Goal: Task Accomplishment & Management: Complete application form

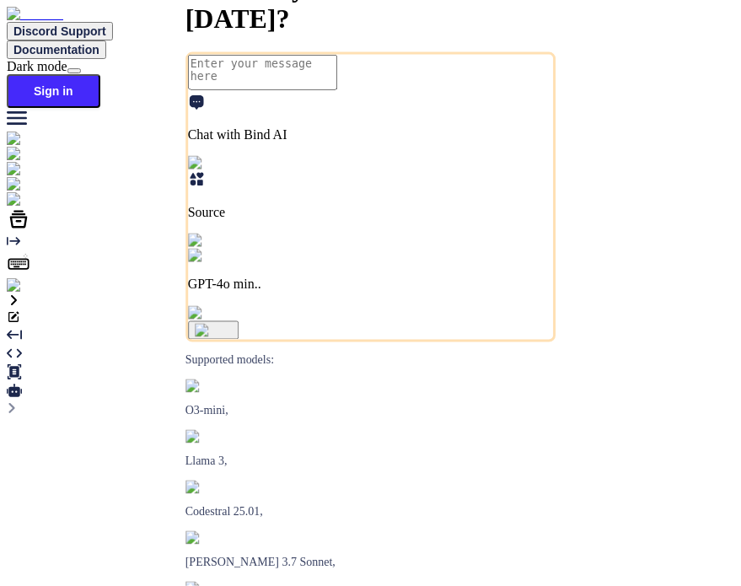
click at [35, 294] on img at bounding box center [30, 285] width 46 height 15
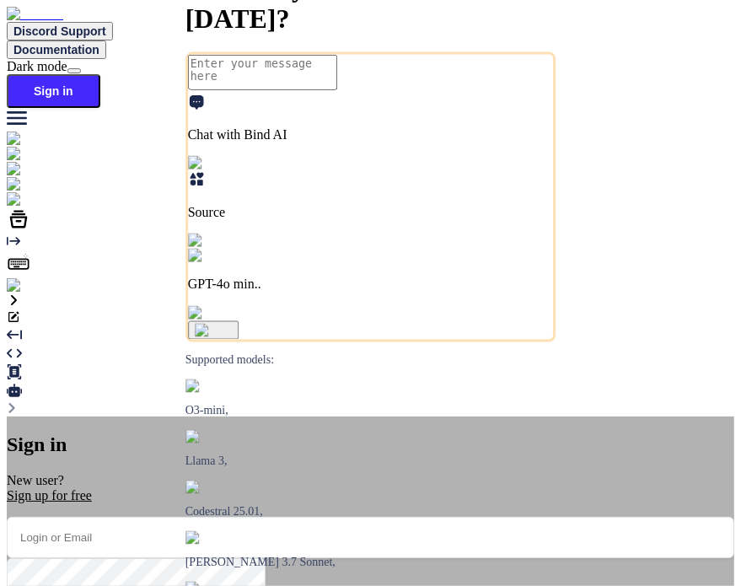
click at [396, 517] on input "email" at bounding box center [371, 537] width 728 height 41
paste input "[EMAIL_ADDRESS][DOMAIN_NAME]"
type input "[EMAIL_ADDRESS][DOMAIN_NAME]"
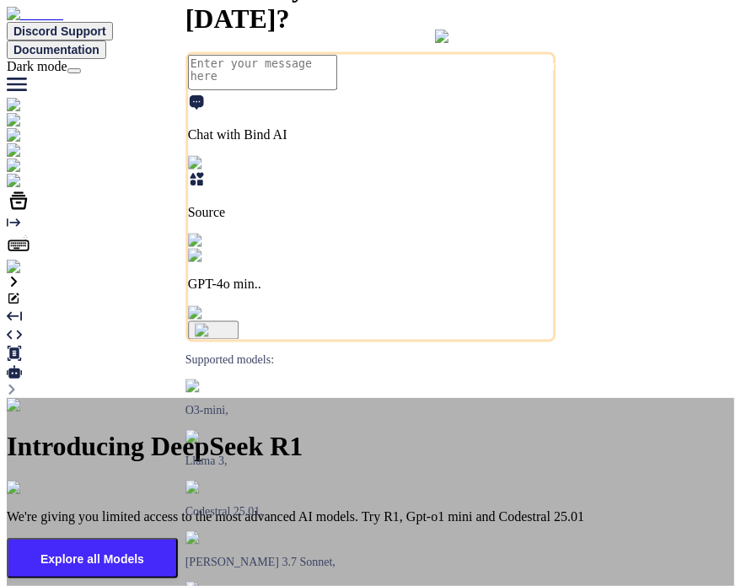
type textarea "x"
